Goal: Transaction & Acquisition: Purchase product/service

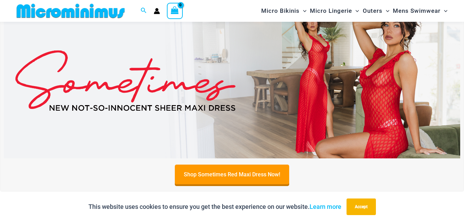
scroll to position [231, 0]
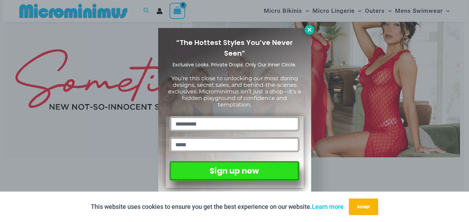
click at [309, 29] on icon at bounding box center [309, 30] width 6 height 6
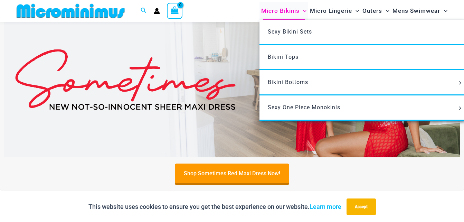
click at [300, 9] on span "Menu Toggle" at bounding box center [303, 10] width 7 height 7
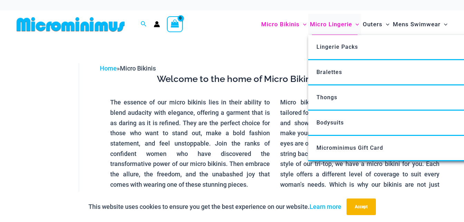
click at [337, 24] on span "Micro Lingerie" at bounding box center [331, 25] width 42 height 18
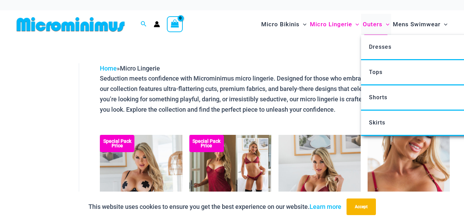
click at [374, 21] on span "Outers" at bounding box center [373, 25] width 20 height 18
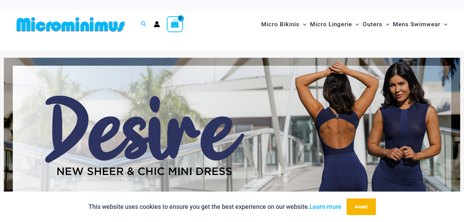
click at [228, 123] on img at bounding box center [232, 135] width 456 height 155
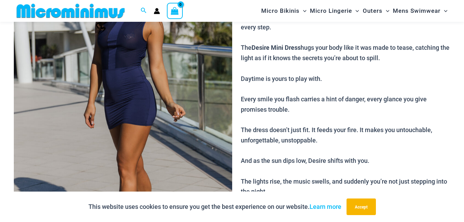
scroll to position [121, 0]
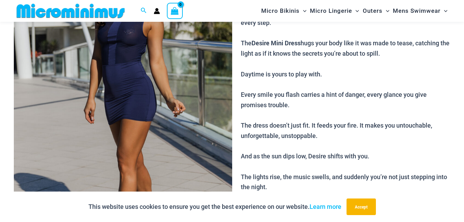
click at [108, 77] on img at bounding box center [123, 105] width 218 height 327
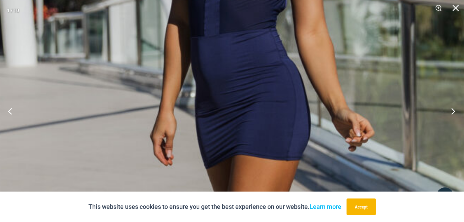
click at [449, 114] on button "Next" at bounding box center [451, 111] width 26 height 35
